Goal: Task Accomplishment & Management: Use online tool/utility

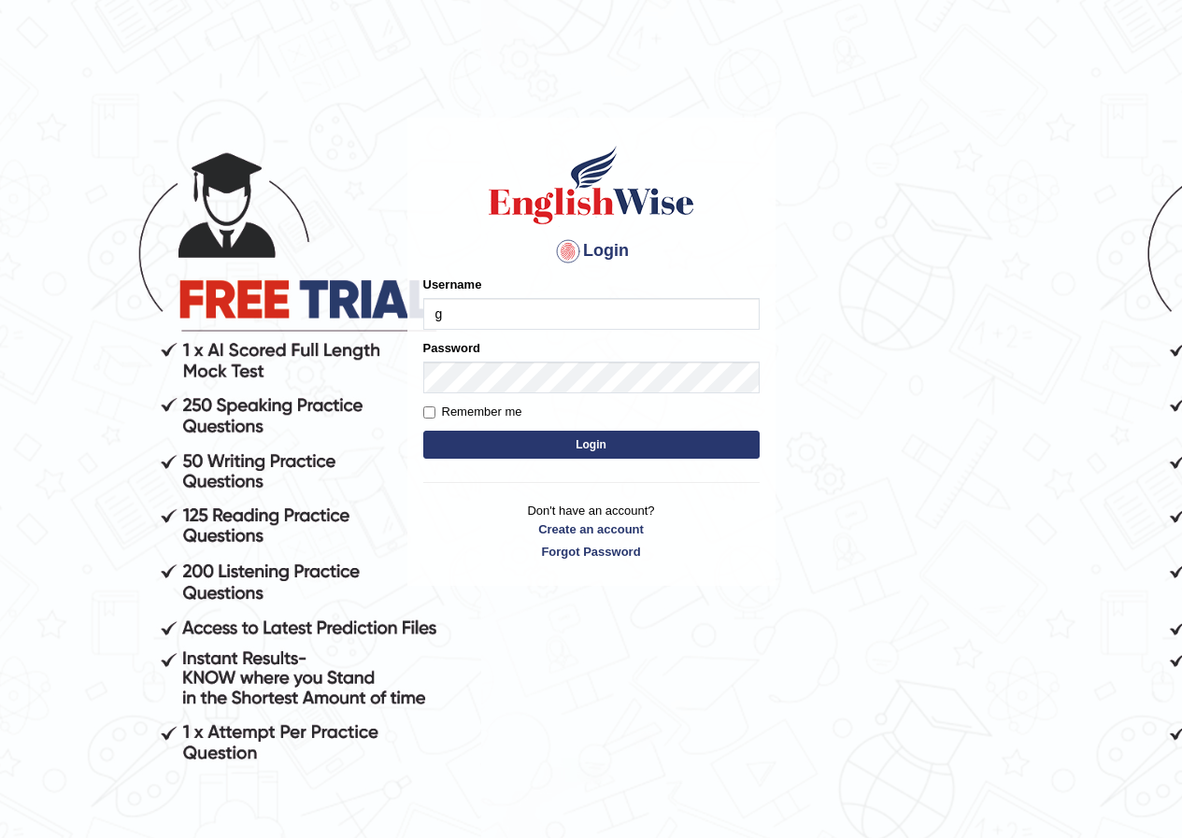
type input "GuzmanL"
click at [557, 438] on button "Login" at bounding box center [591, 445] width 336 height 28
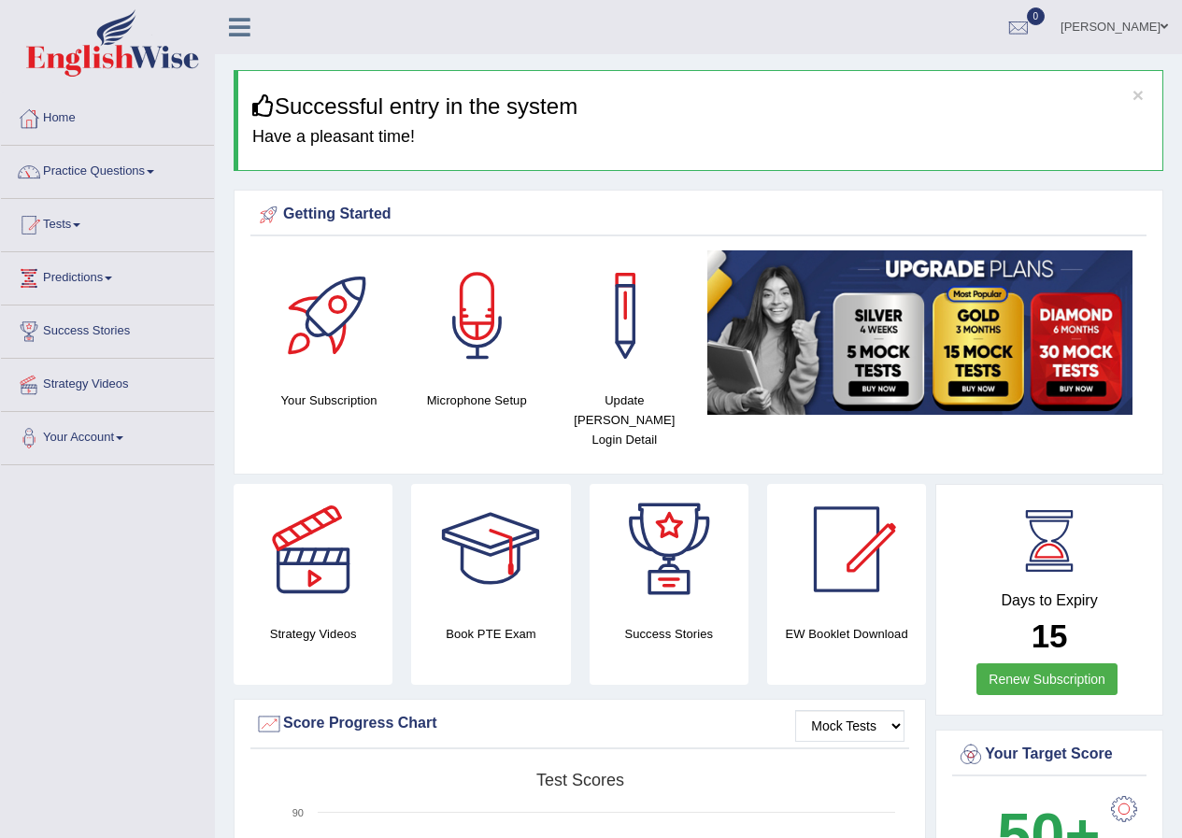
click at [86, 221] on link "Tests" at bounding box center [107, 222] width 213 height 47
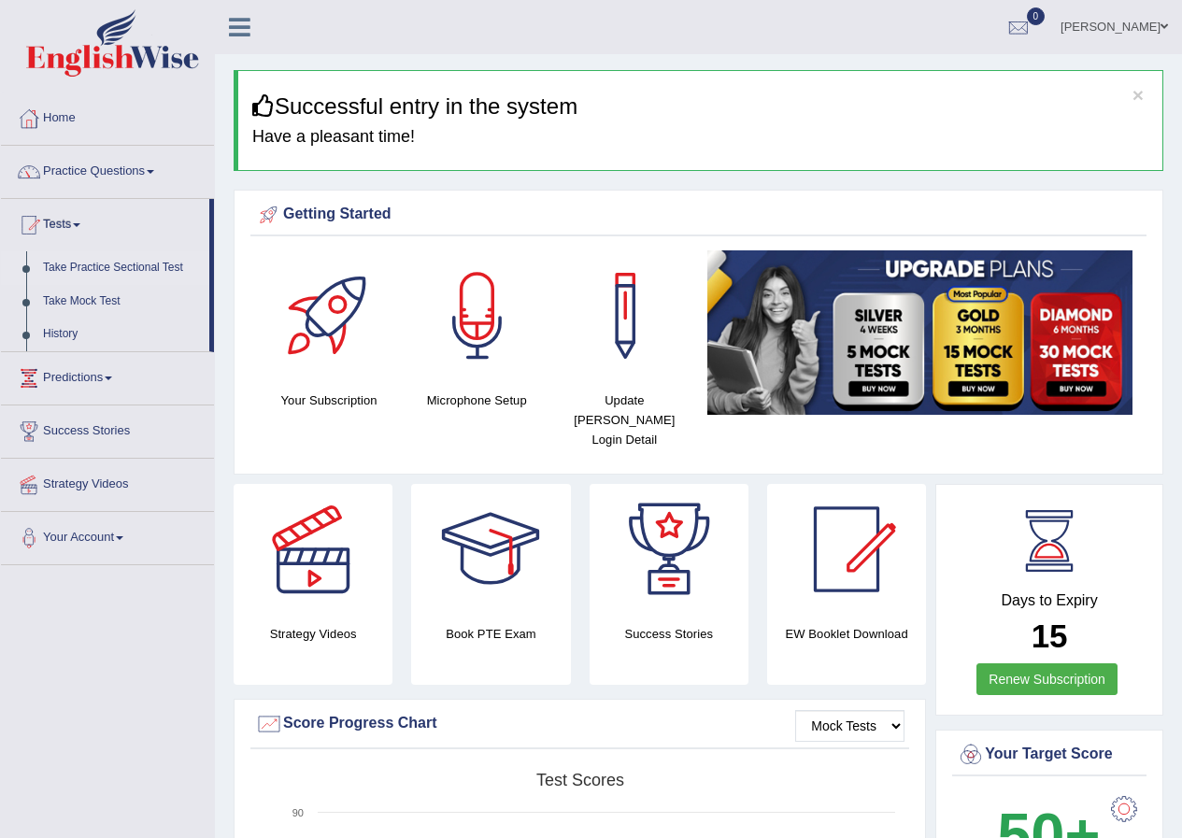
click at [111, 268] on link "Take Practice Sectional Test" at bounding box center [122, 268] width 175 height 34
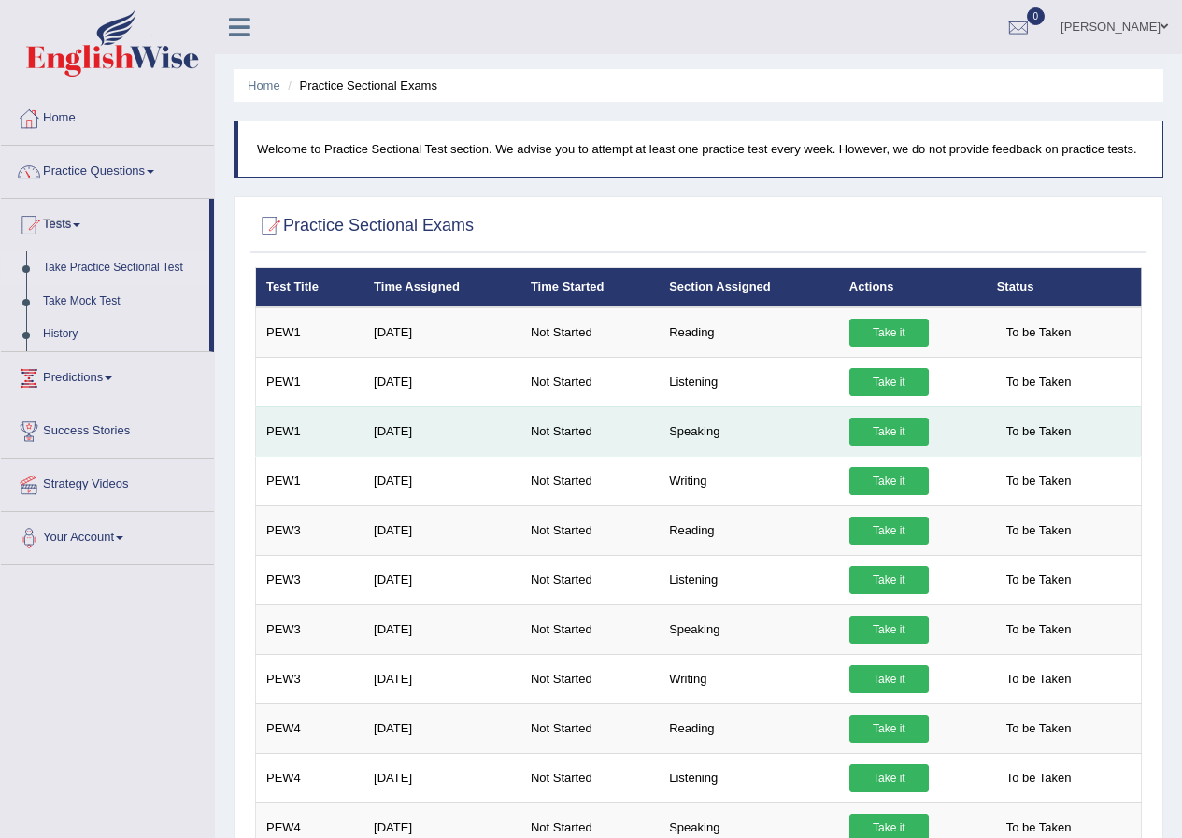
click at [888, 434] on link "Take it" at bounding box center [888, 432] width 79 height 28
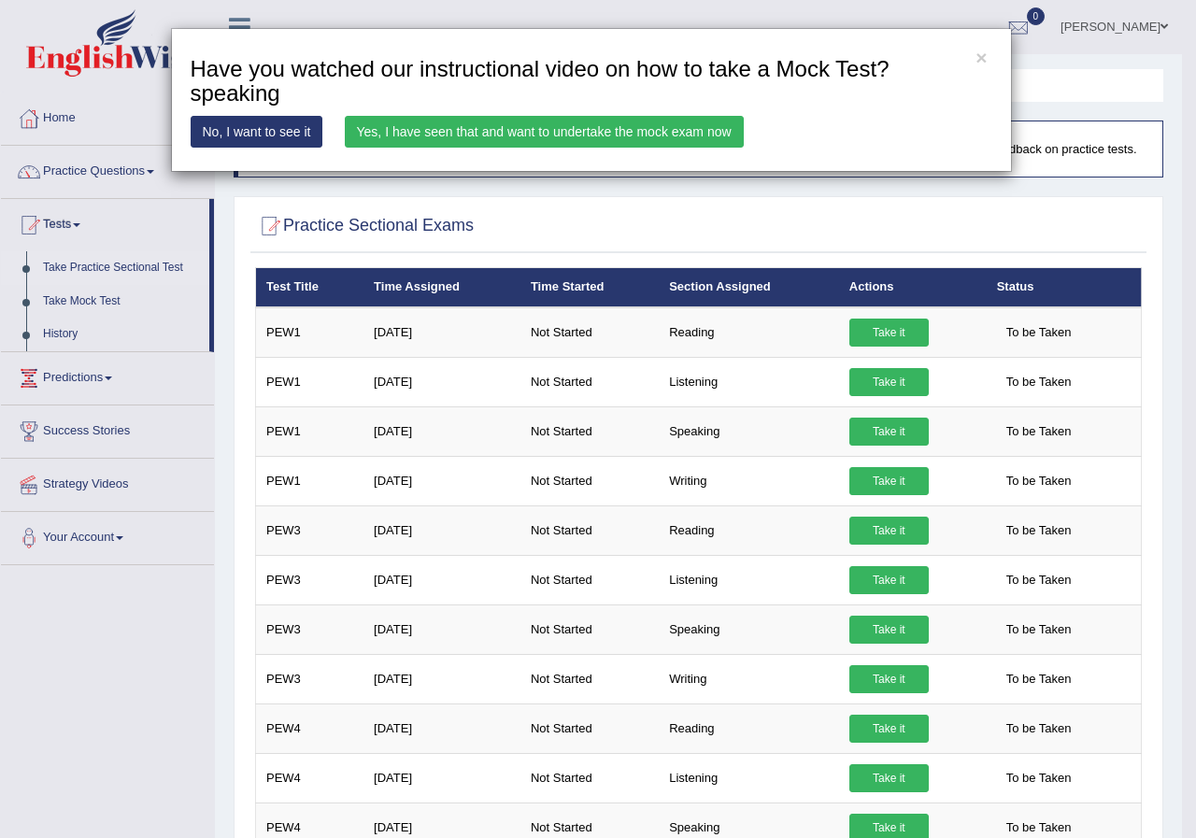
click at [311, 135] on link "No, I want to see it" at bounding box center [257, 132] width 133 height 32
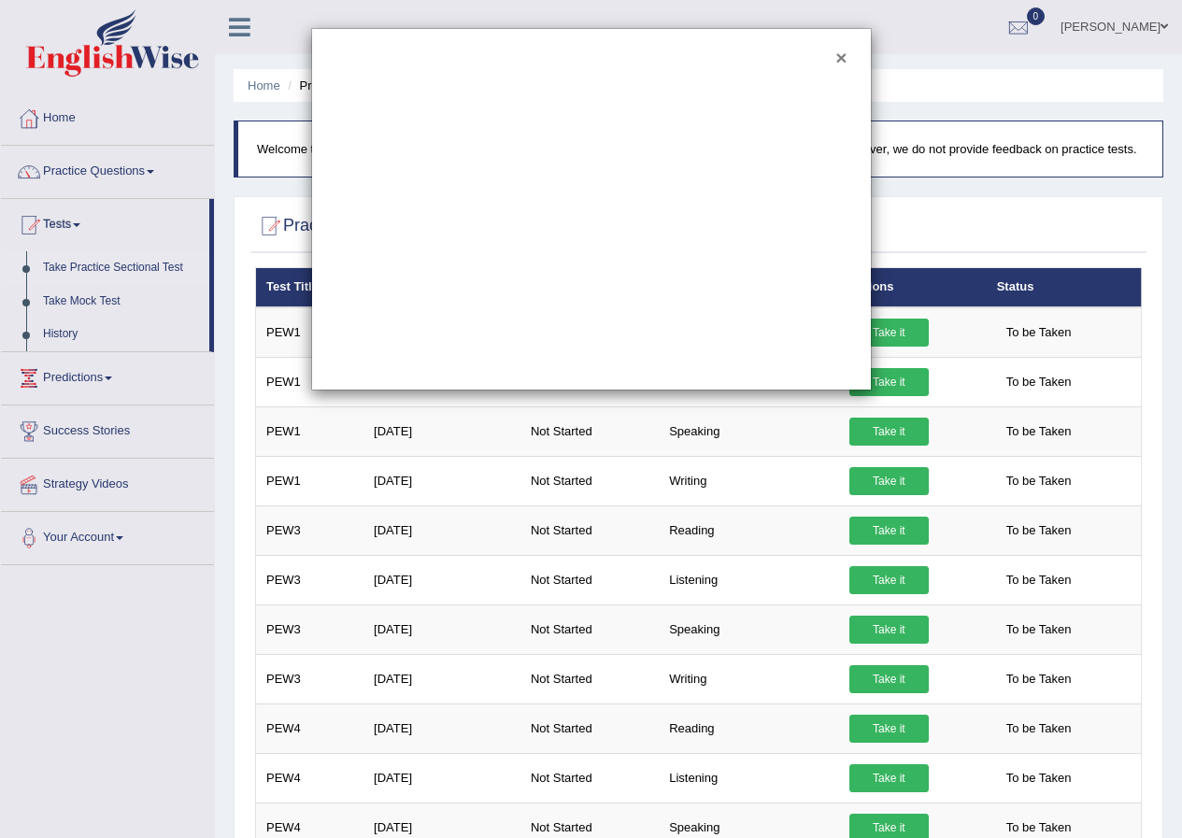
click at [840, 57] on button "×" at bounding box center [840, 58] width 11 height 20
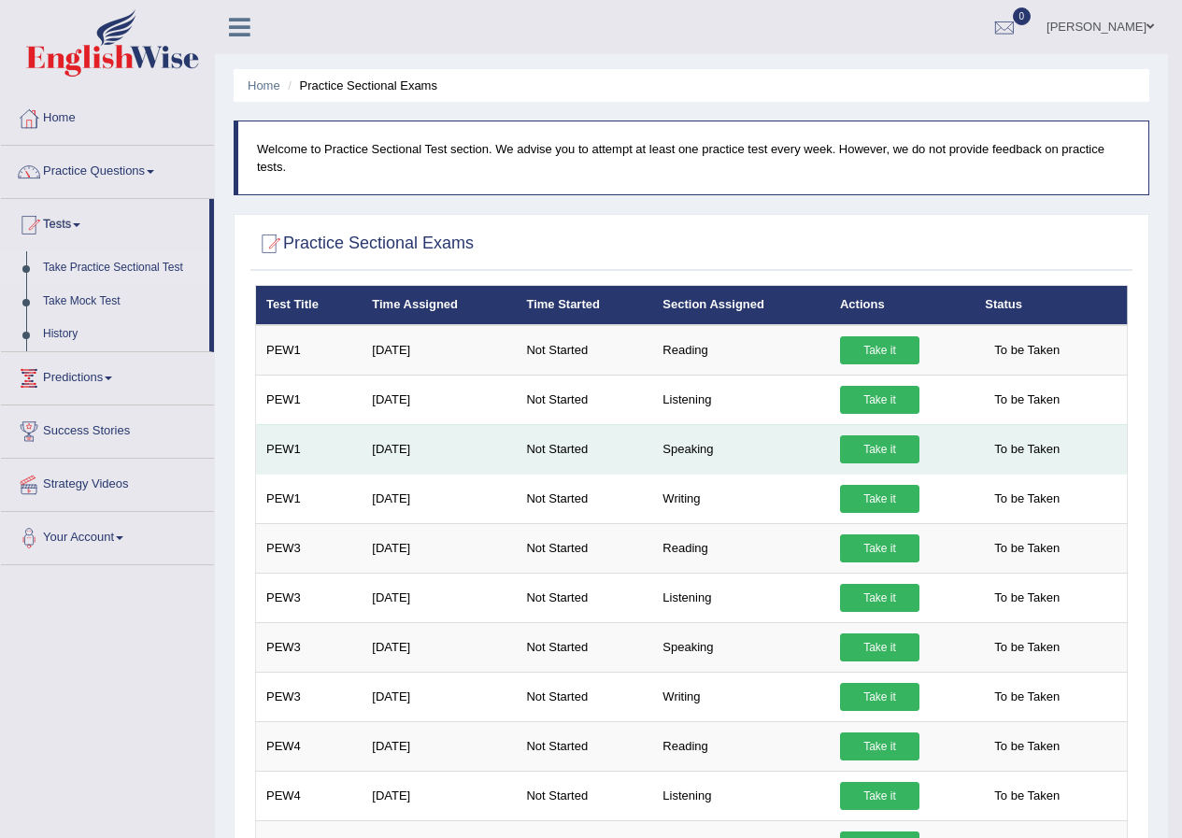
click at [863, 456] on link "Take it" at bounding box center [879, 449] width 79 height 28
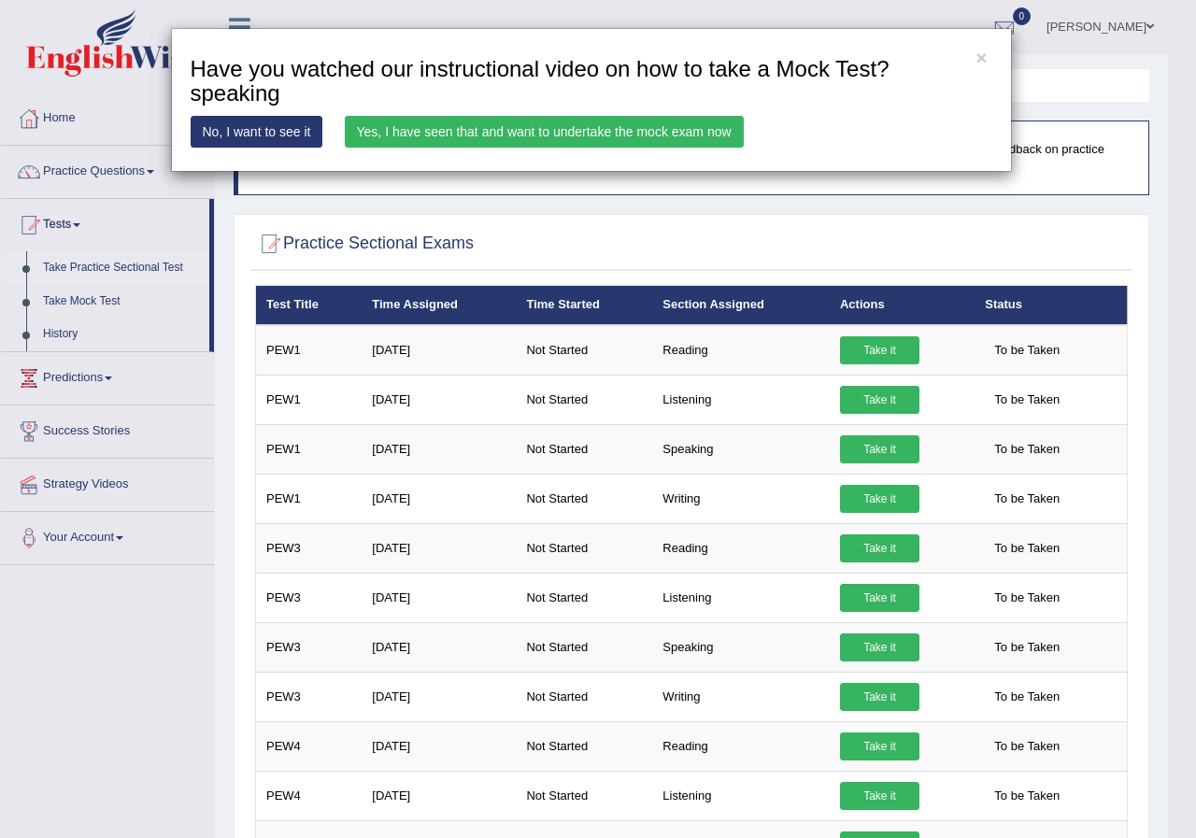
click at [363, 135] on link "Yes, I have seen that and want to undertake the mock exam now" at bounding box center [544, 132] width 399 height 32
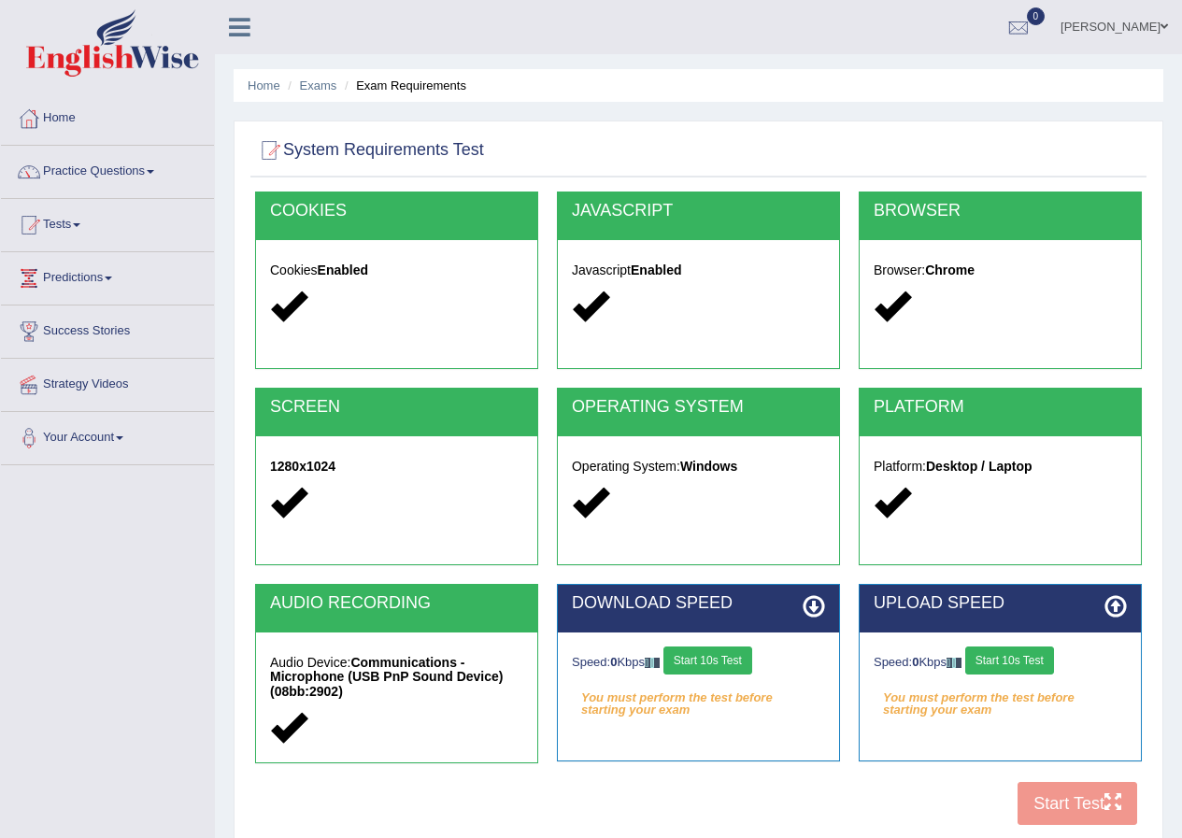
click at [703, 655] on button "Start 10s Test" at bounding box center [707, 661] width 89 height 28
click at [1041, 663] on button "Start 10s Test" at bounding box center [1009, 661] width 89 height 28
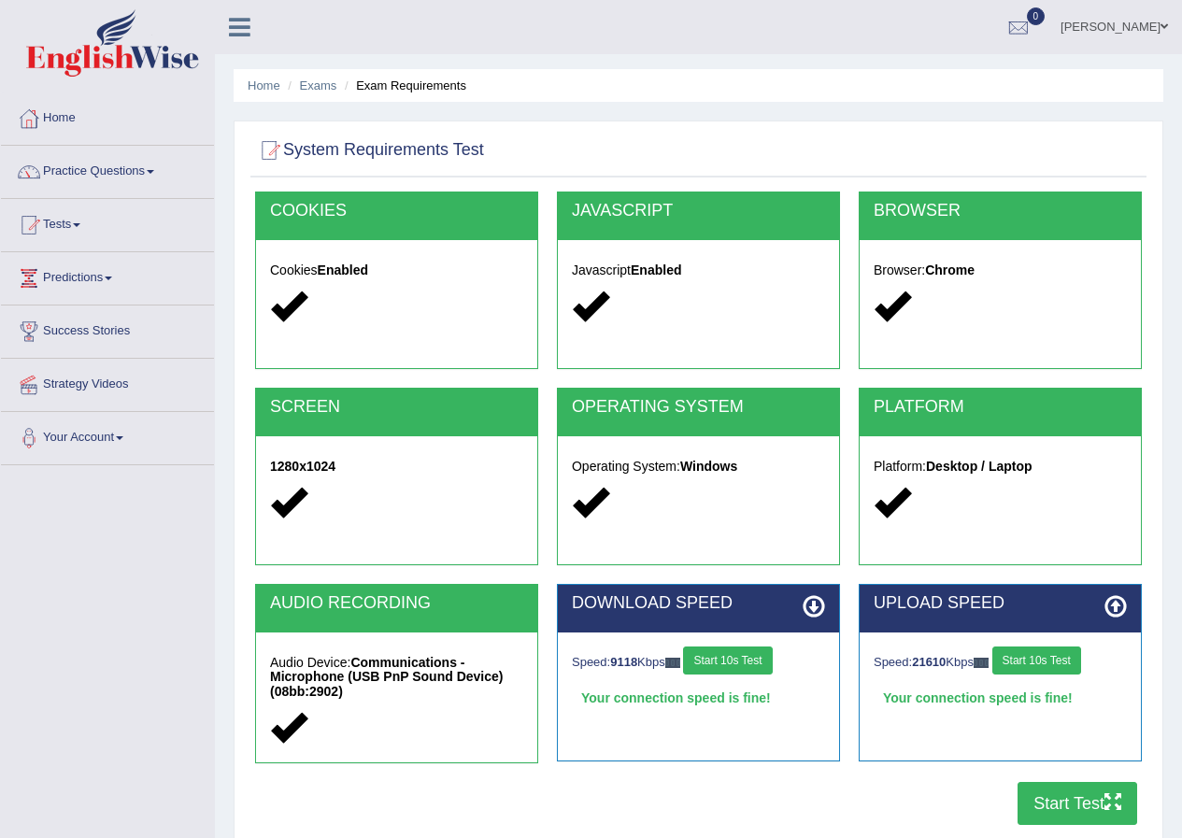
click at [1089, 802] on button "Start Test" at bounding box center [1077, 803] width 120 height 43
